Goal: Contribute content: Add original content to the website for others to see

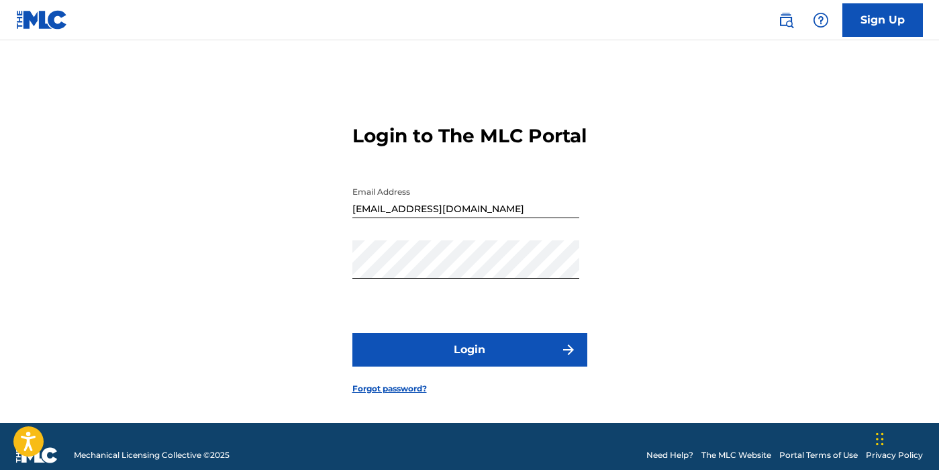
click at [475, 367] on button "Login" at bounding box center [469, 350] width 235 height 34
click at [352, 333] on button "Login" at bounding box center [469, 350] width 235 height 34
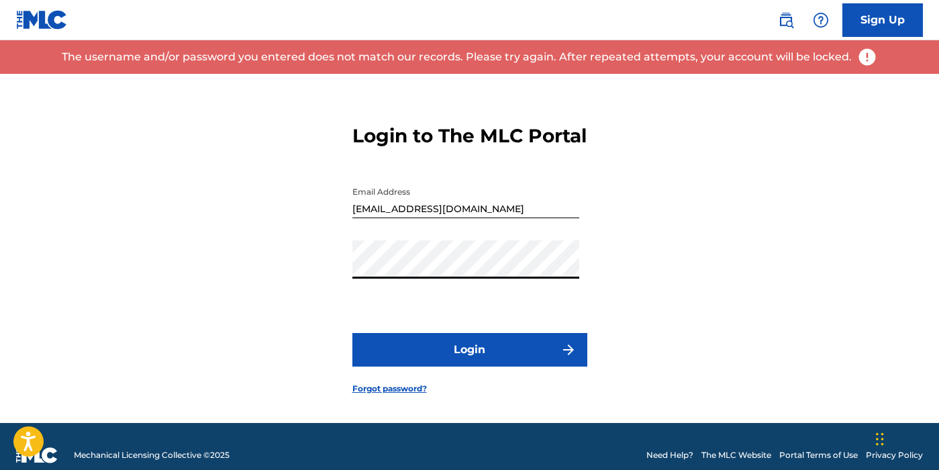
click at [352, 333] on button "Login" at bounding box center [469, 350] width 235 height 34
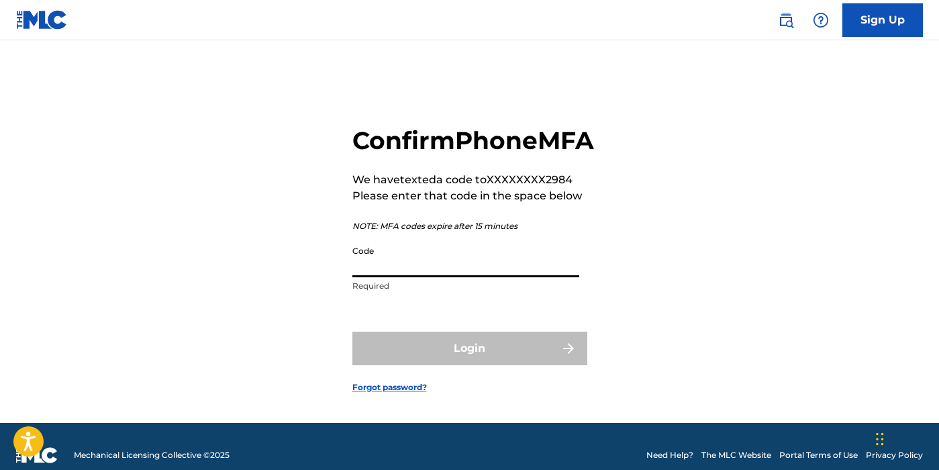
click at [391, 277] on input "Code" at bounding box center [465, 258] width 227 height 38
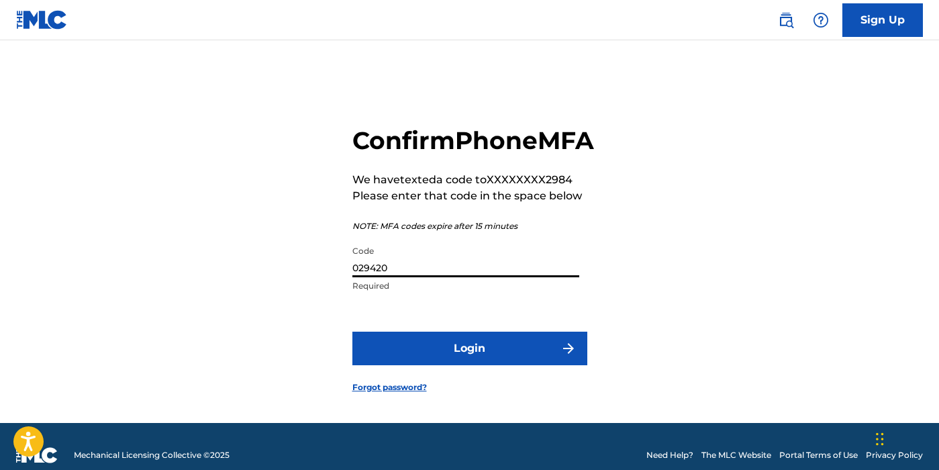
type input "029420"
click at [449, 365] on button "Login" at bounding box center [469, 349] width 235 height 34
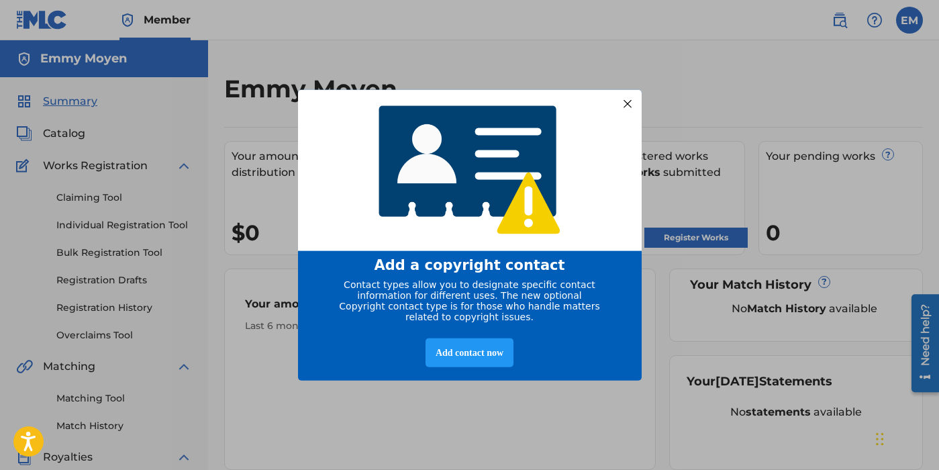
click at [624, 103] on div at bounding box center [626, 103] width 17 height 17
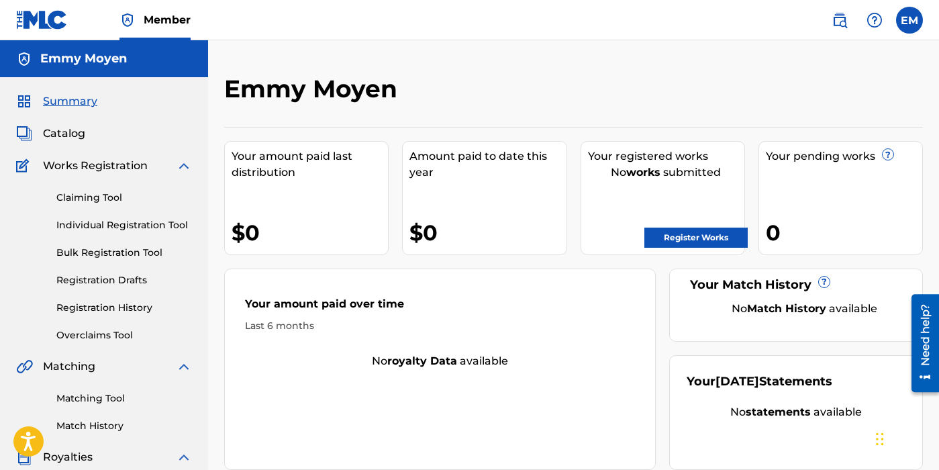
click at [677, 239] on link "Register Works" at bounding box center [696, 238] width 103 height 20
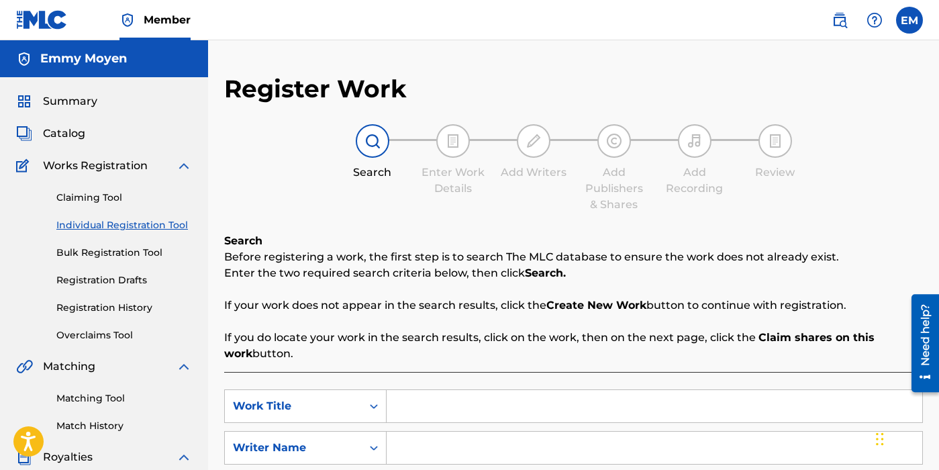
click at [109, 99] on div "Summary" at bounding box center [104, 101] width 176 height 16
click at [72, 99] on span "Summary" at bounding box center [70, 101] width 54 height 16
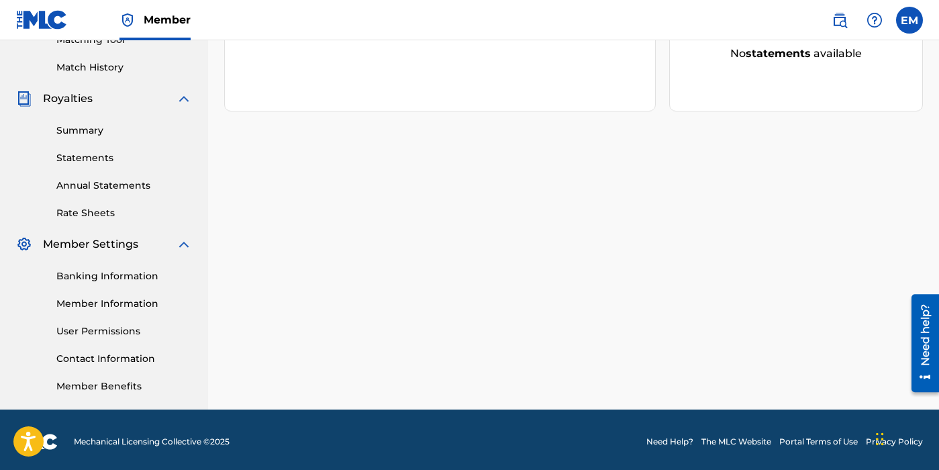
scroll to position [360, 0]
